Goal: Task Accomplishment & Management: Manage account settings

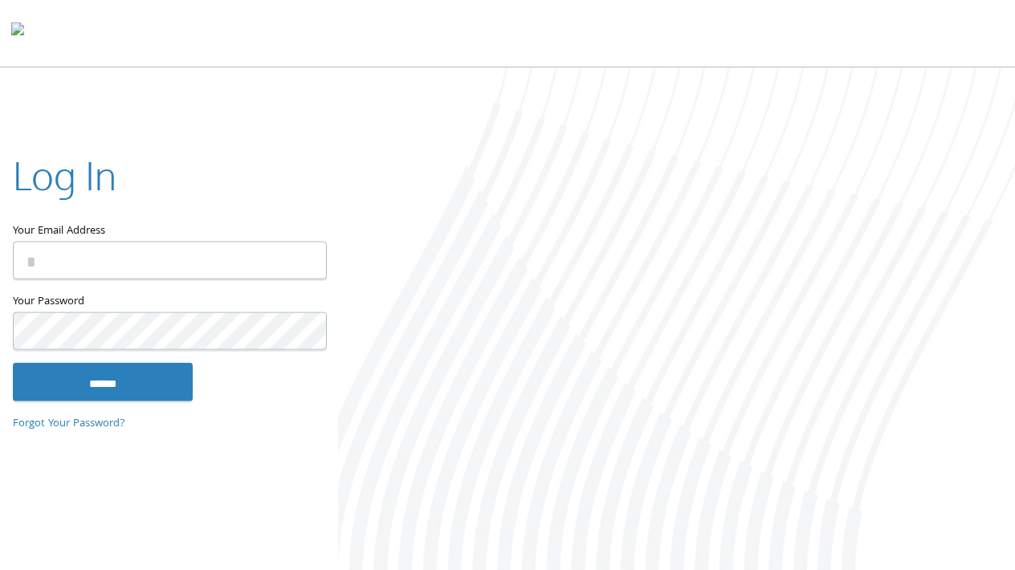
type input "**********"
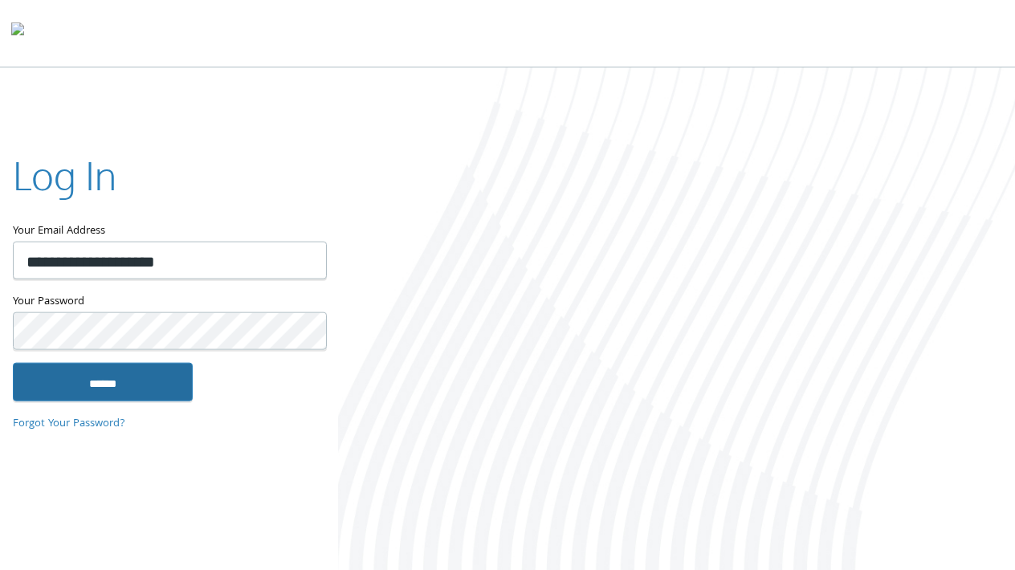
click at [147, 381] on input "******" at bounding box center [103, 381] width 180 height 39
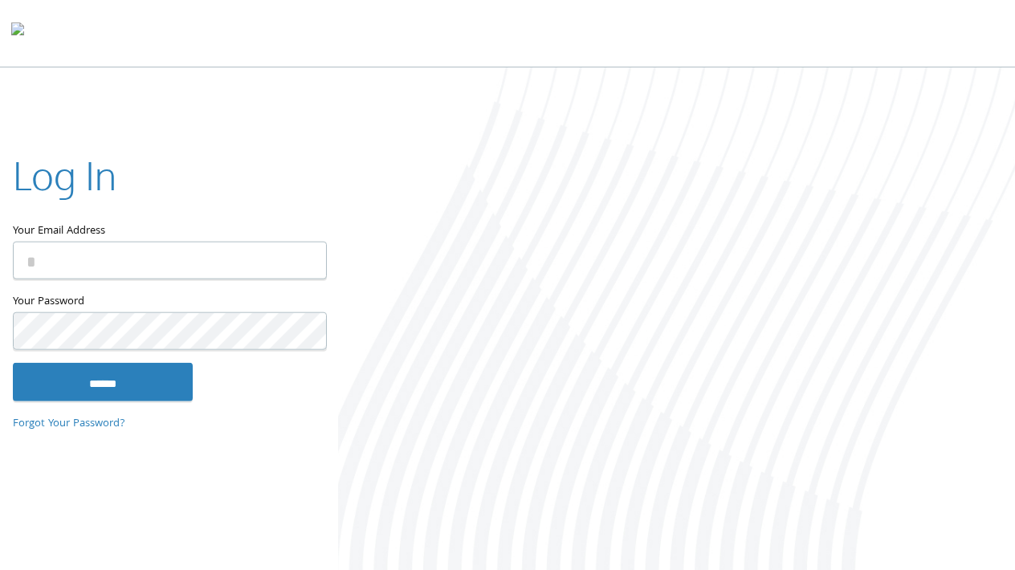
type input "**********"
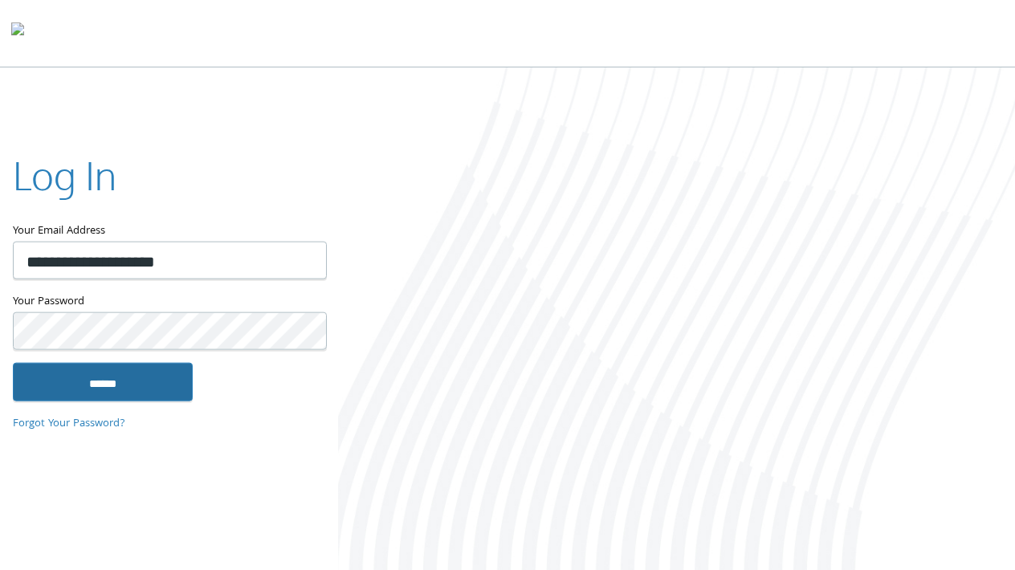
click at [92, 384] on input "******" at bounding box center [103, 381] width 180 height 39
